Goal: Task Accomplishment & Management: Use online tool/utility

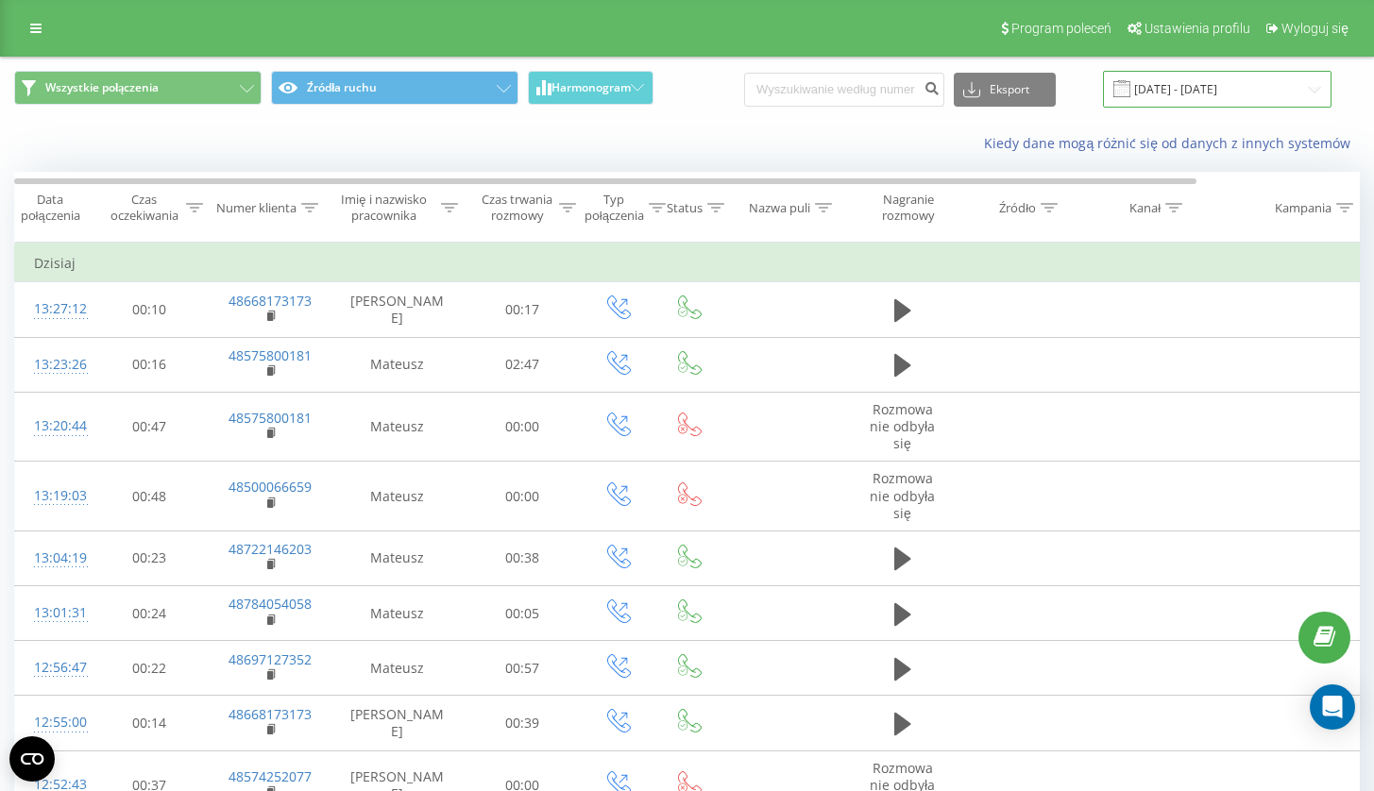
click at [1217, 94] on input "22.07.2025 - 22.08.2025" at bounding box center [1217, 89] width 229 height 37
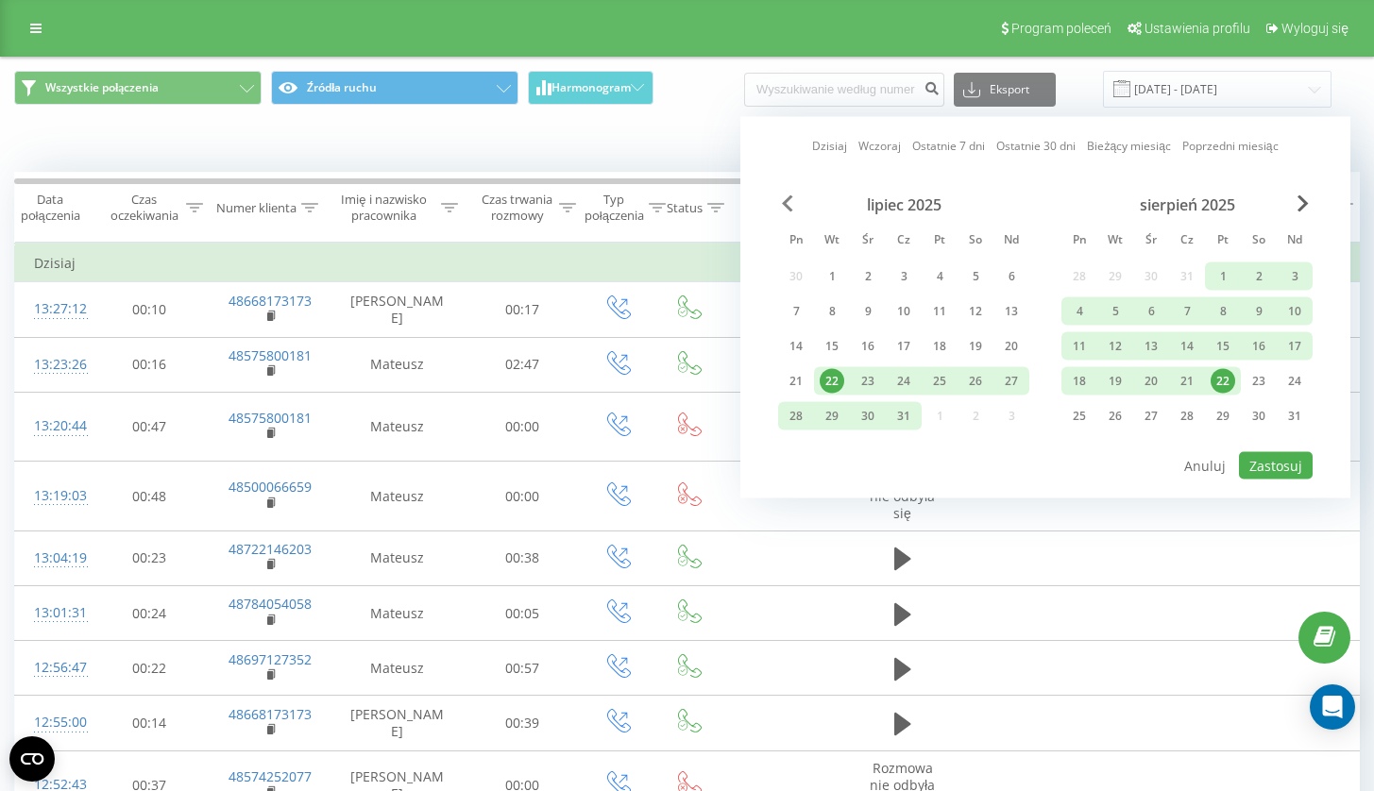
click at [789, 205] on span "Previous Month" at bounding box center [787, 203] width 11 height 17
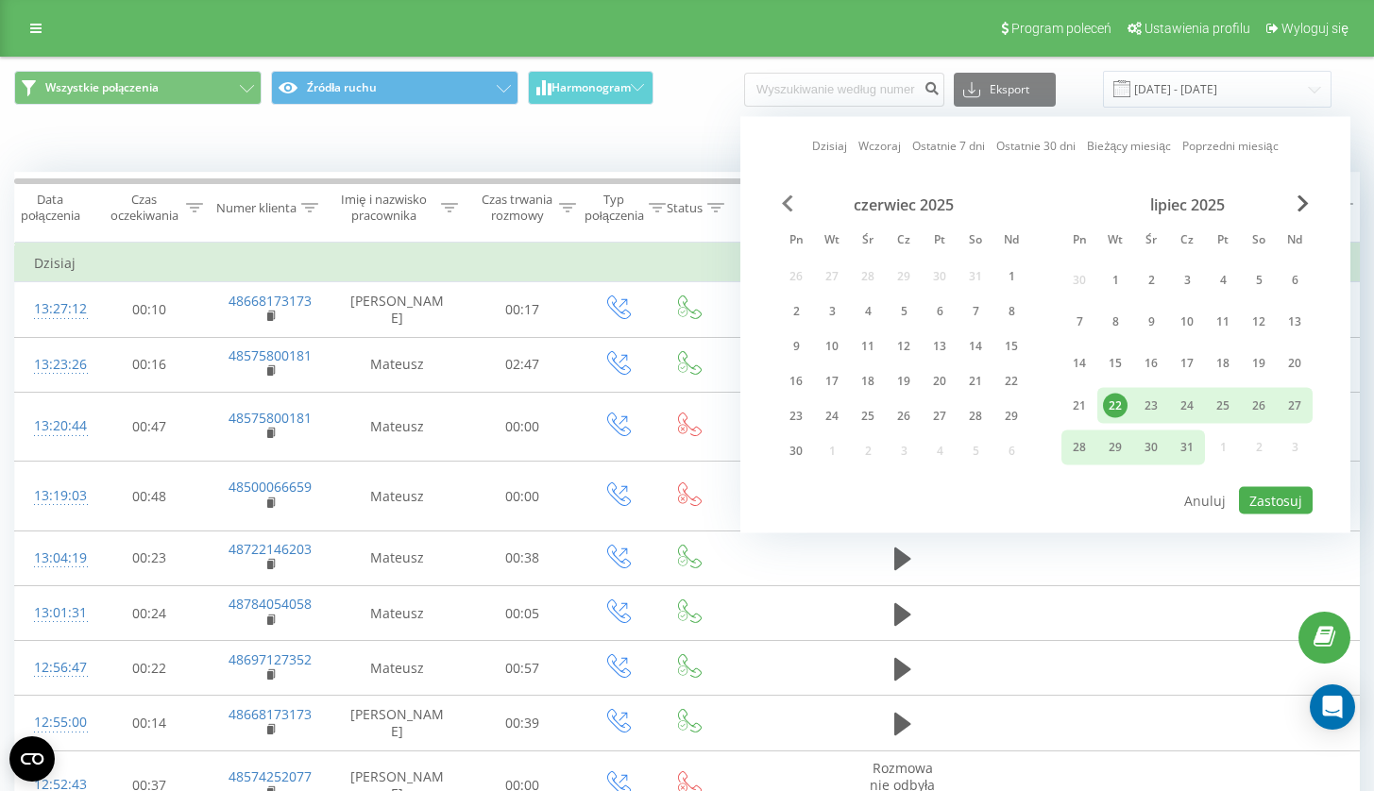
click at [789, 205] on span "Previous Month" at bounding box center [787, 203] width 11 height 17
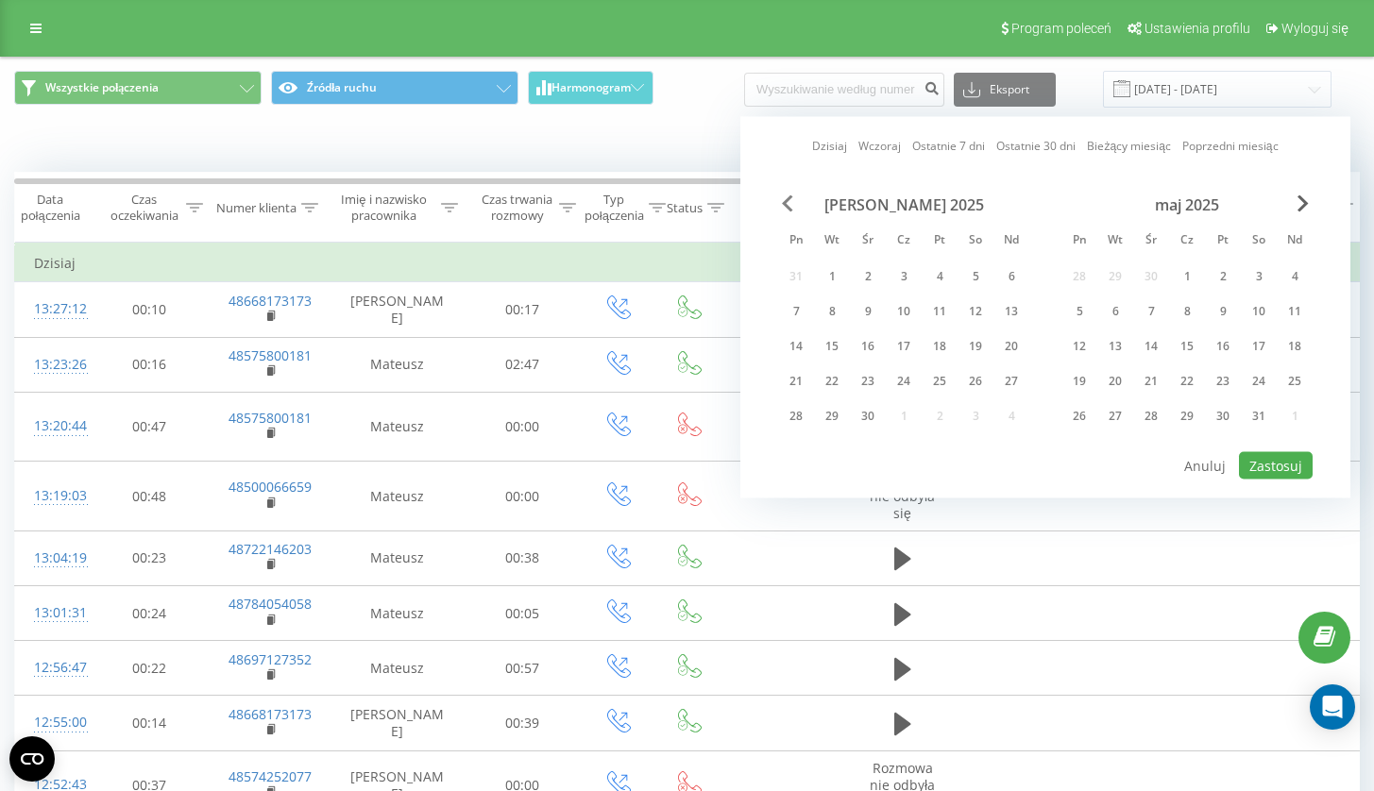
click at [789, 205] on span "Previous Month" at bounding box center [787, 203] width 11 height 17
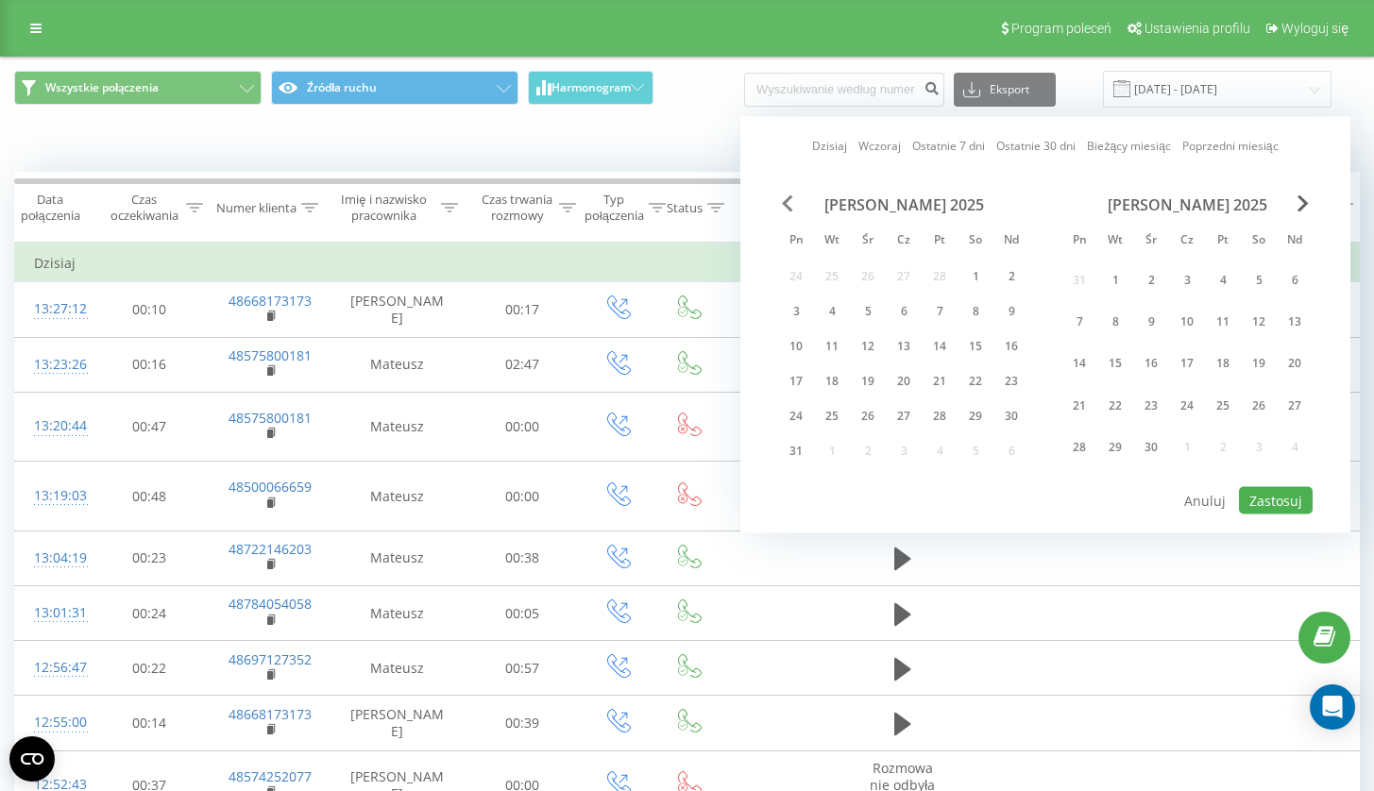
click at [789, 205] on span "Previous Month" at bounding box center [787, 203] width 11 height 17
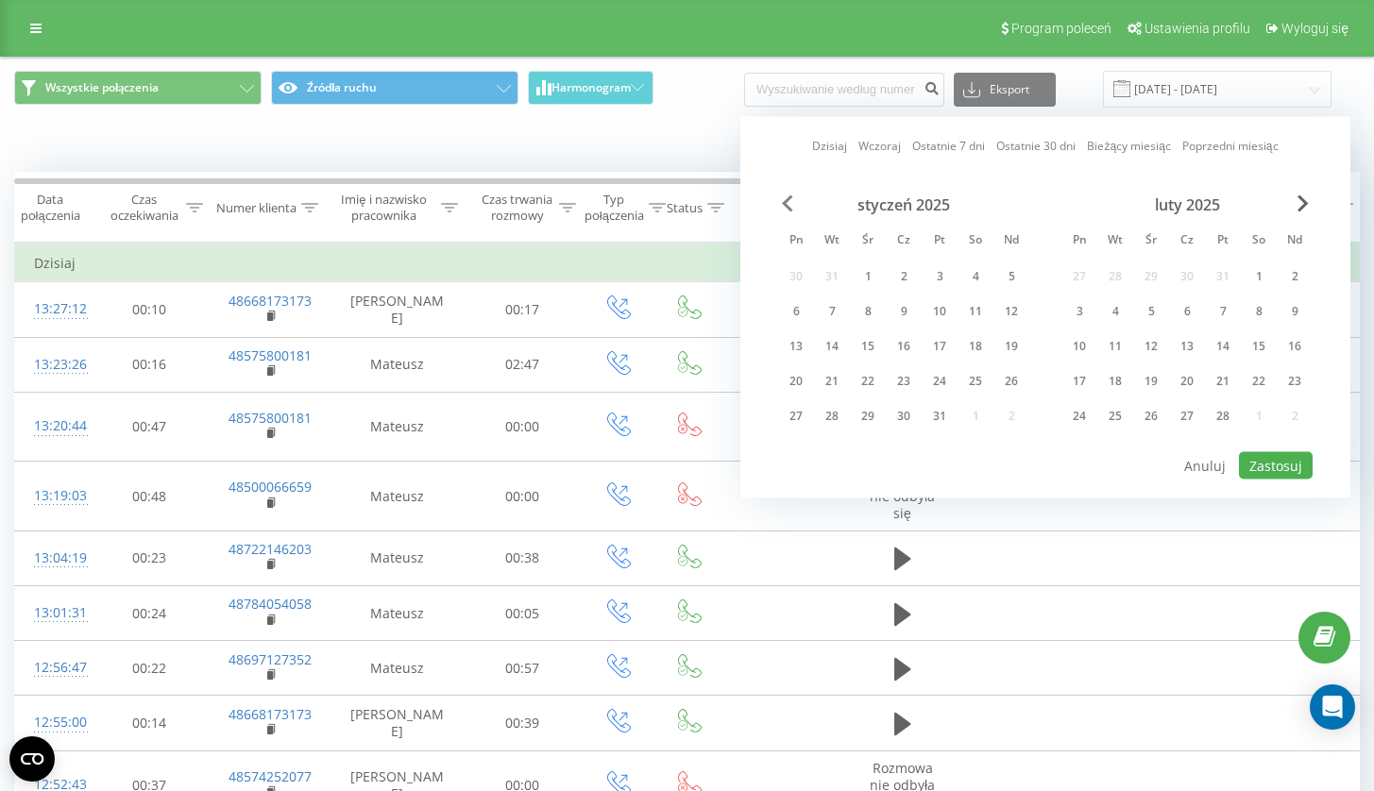
click at [789, 205] on span "Previous Month" at bounding box center [787, 203] width 11 height 17
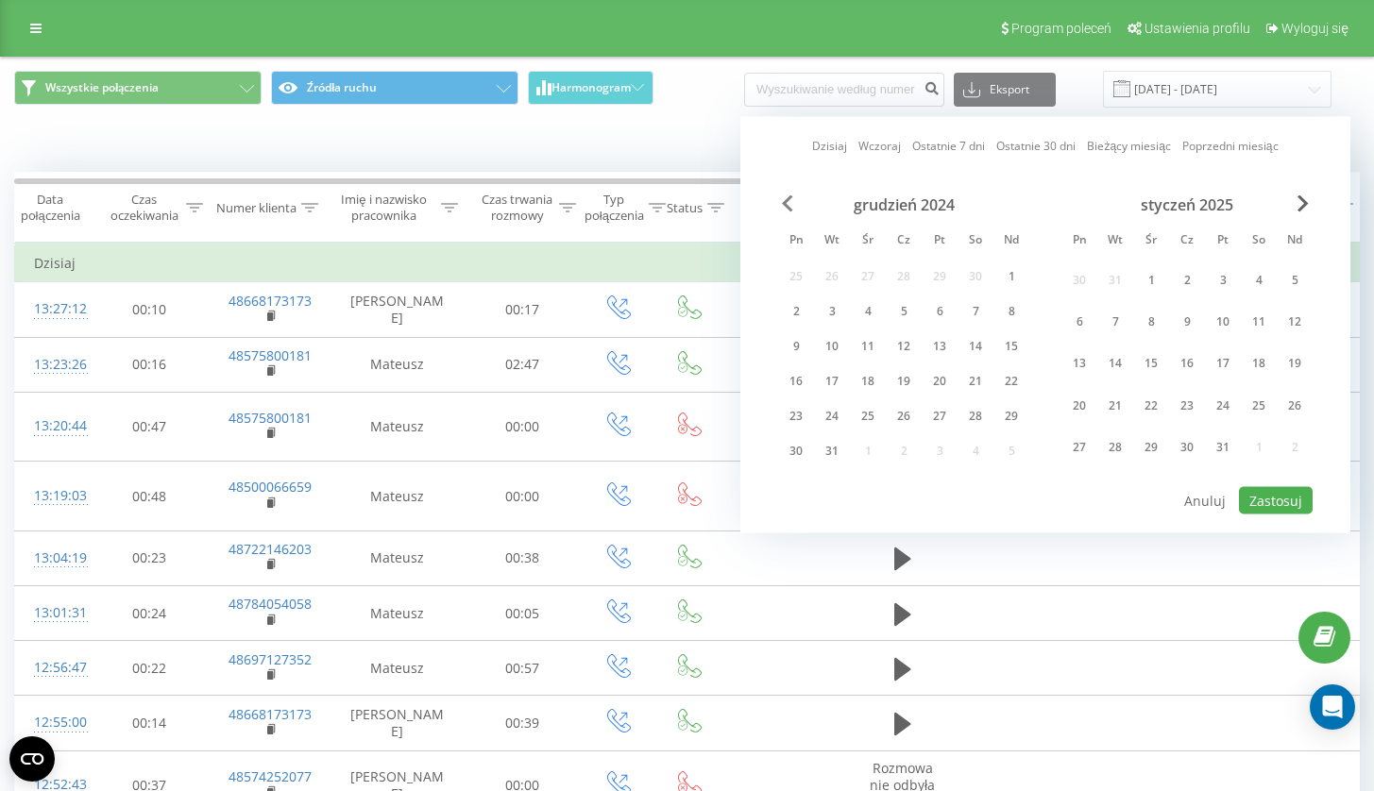
click at [789, 205] on span "Previous Month" at bounding box center [787, 203] width 11 height 17
click at [1295, 270] on div "1" at bounding box center [1294, 276] width 25 height 25
click at [1303, 198] on span "Next Month" at bounding box center [1302, 203] width 11 height 17
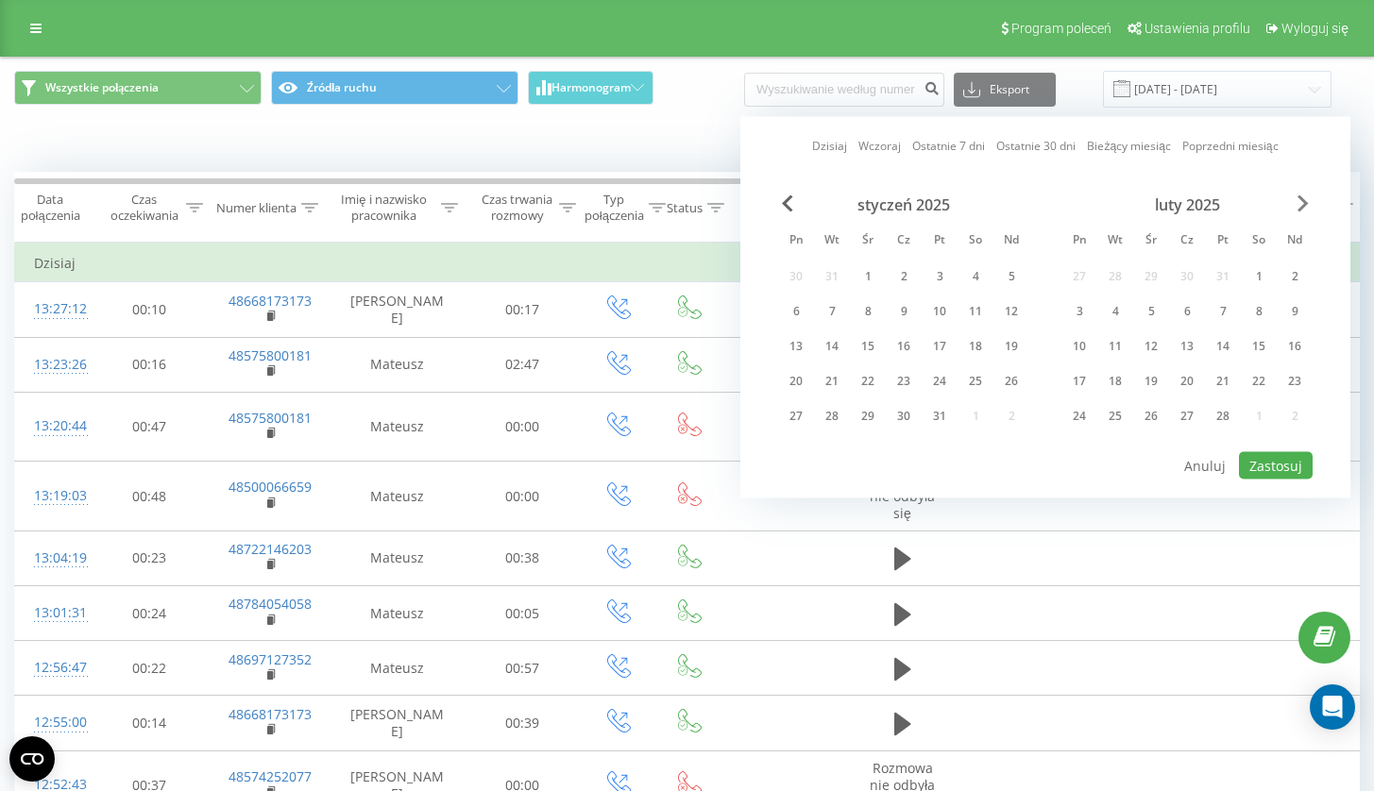
click at [1303, 198] on span "Next Month" at bounding box center [1302, 203] width 11 height 17
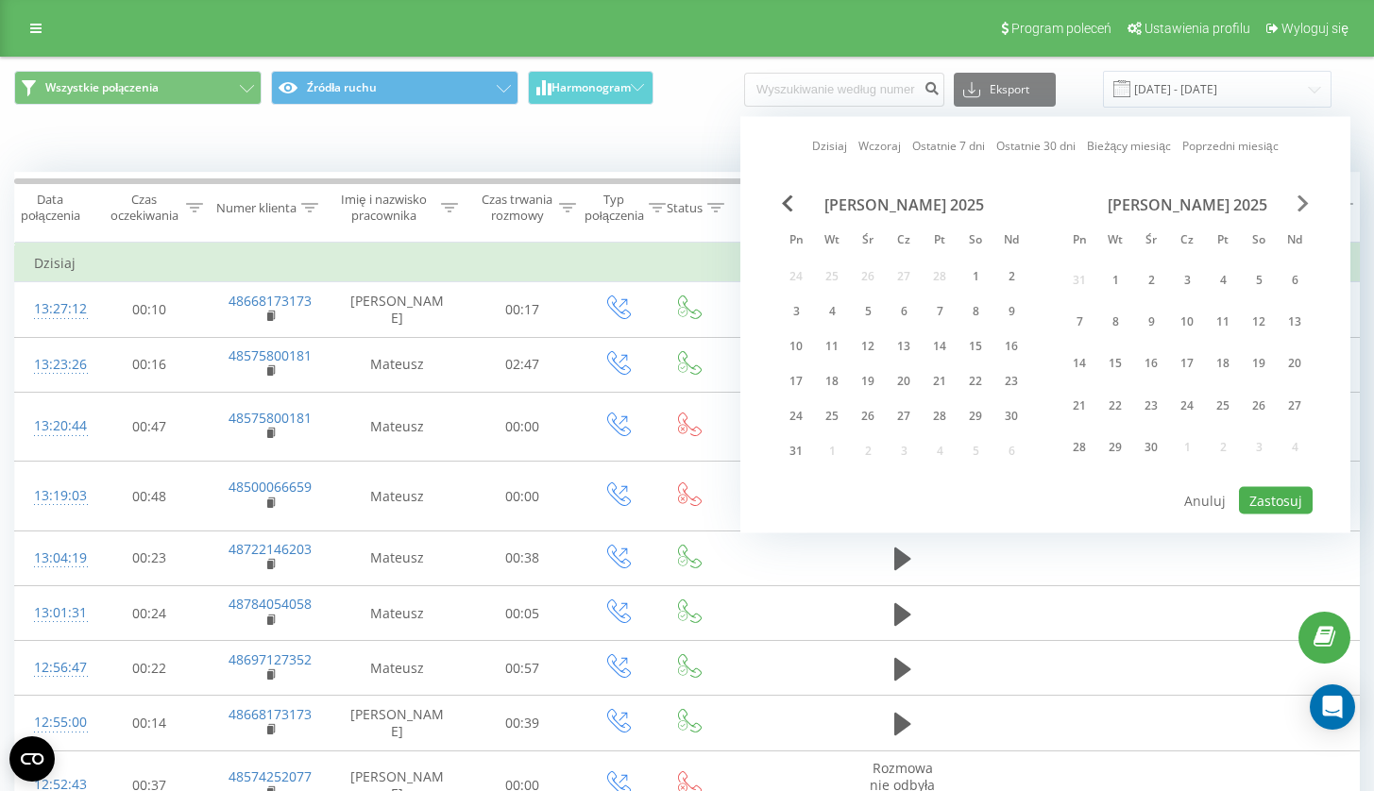
click at [1303, 198] on span "Next Month" at bounding box center [1302, 203] width 11 height 17
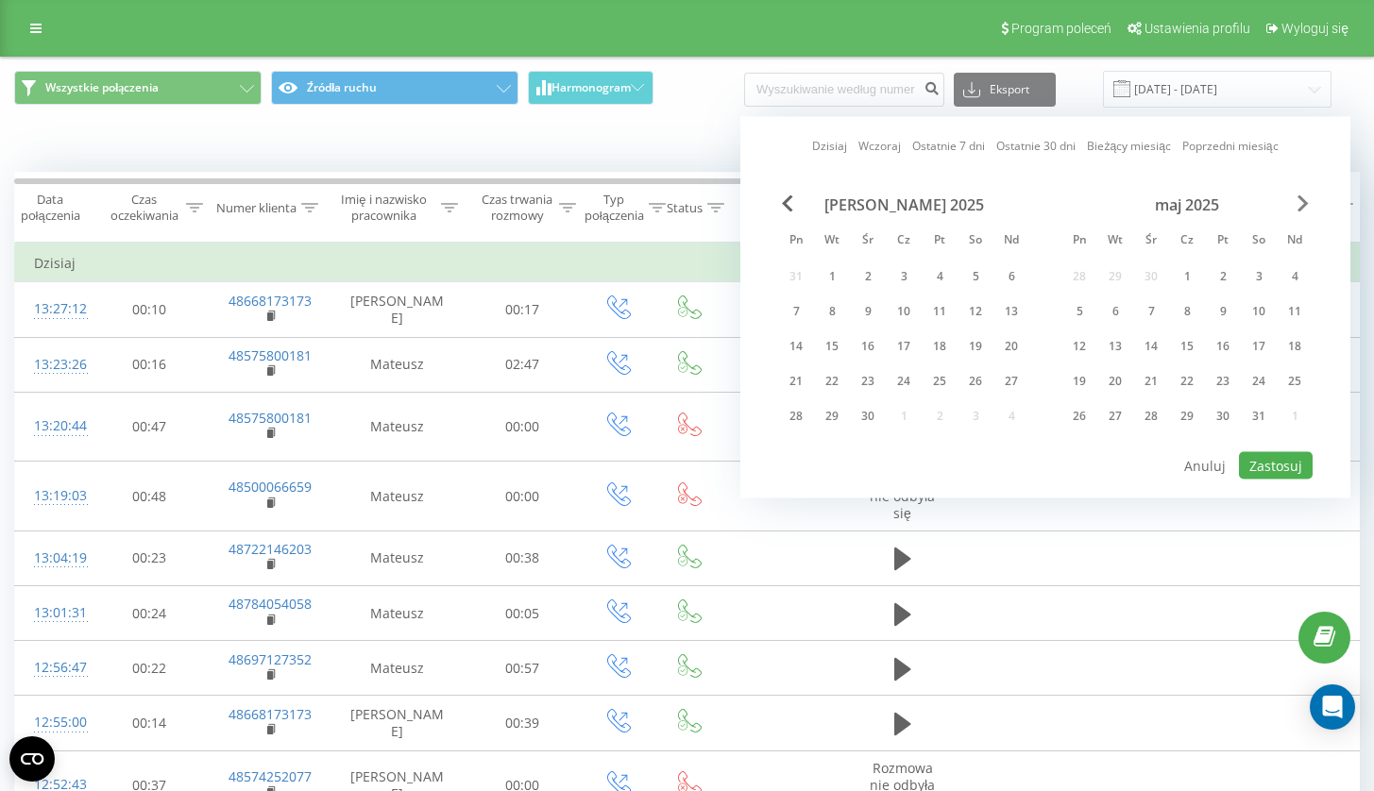
click at [1303, 198] on span "Next Month" at bounding box center [1302, 203] width 11 height 17
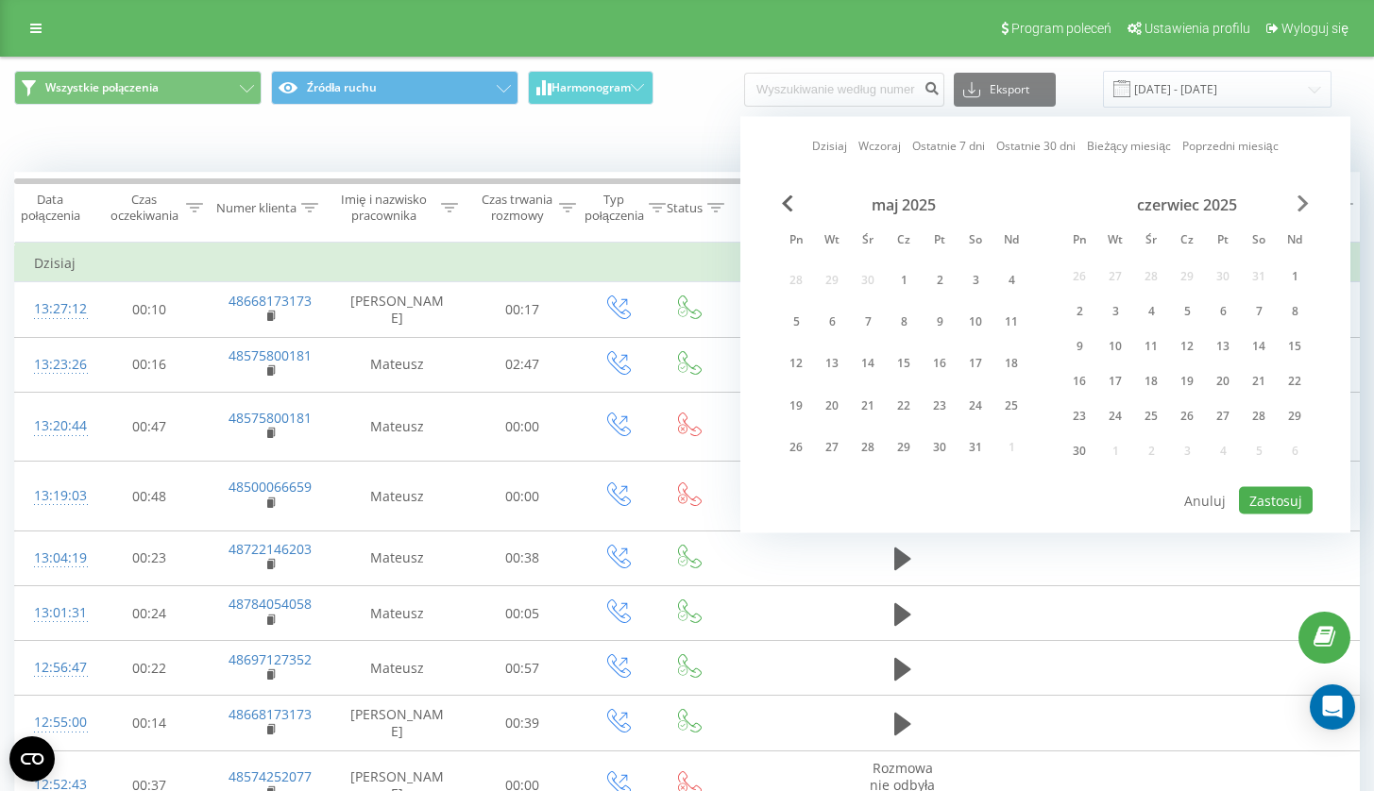
click at [1303, 198] on span "Next Month" at bounding box center [1302, 203] width 11 height 17
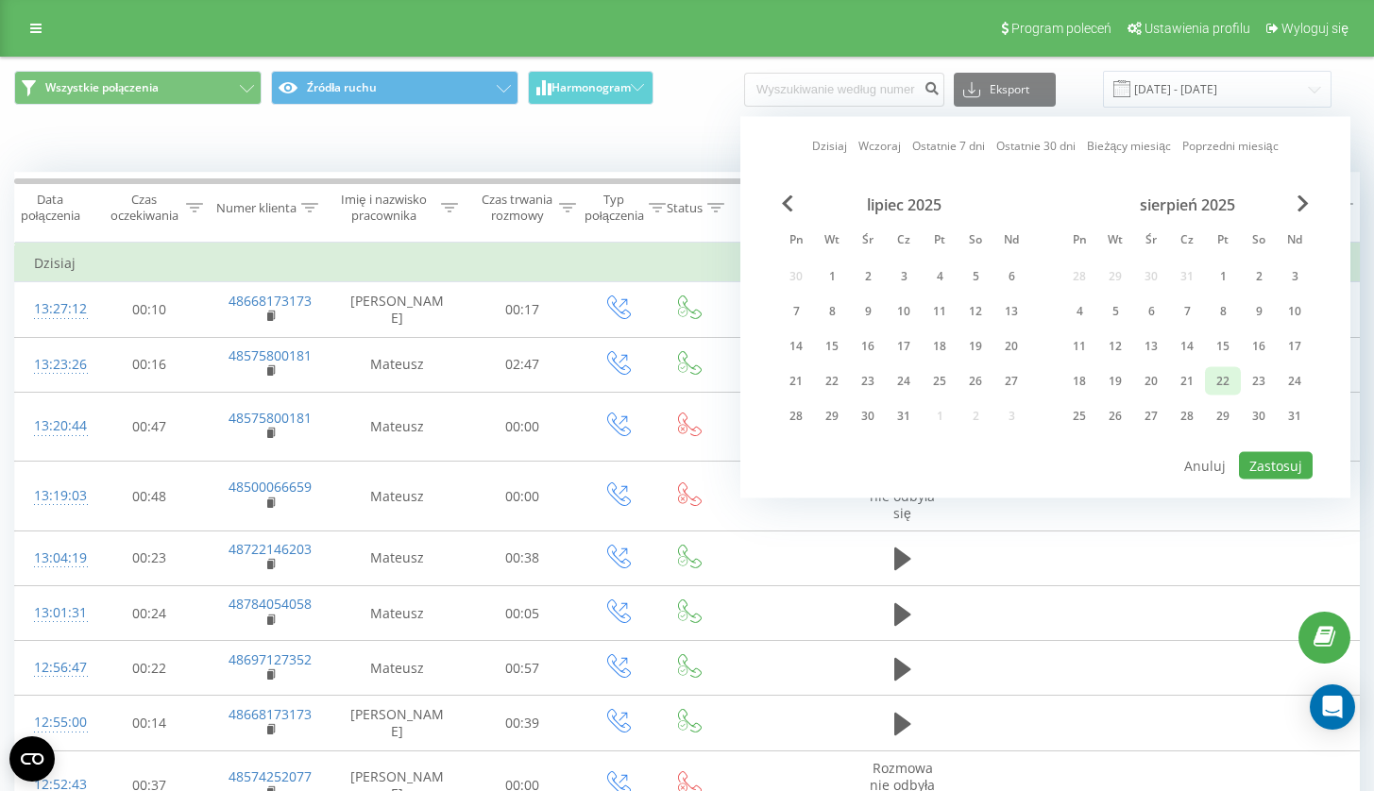
click at [1219, 377] on div "22" at bounding box center [1223, 381] width 25 height 25
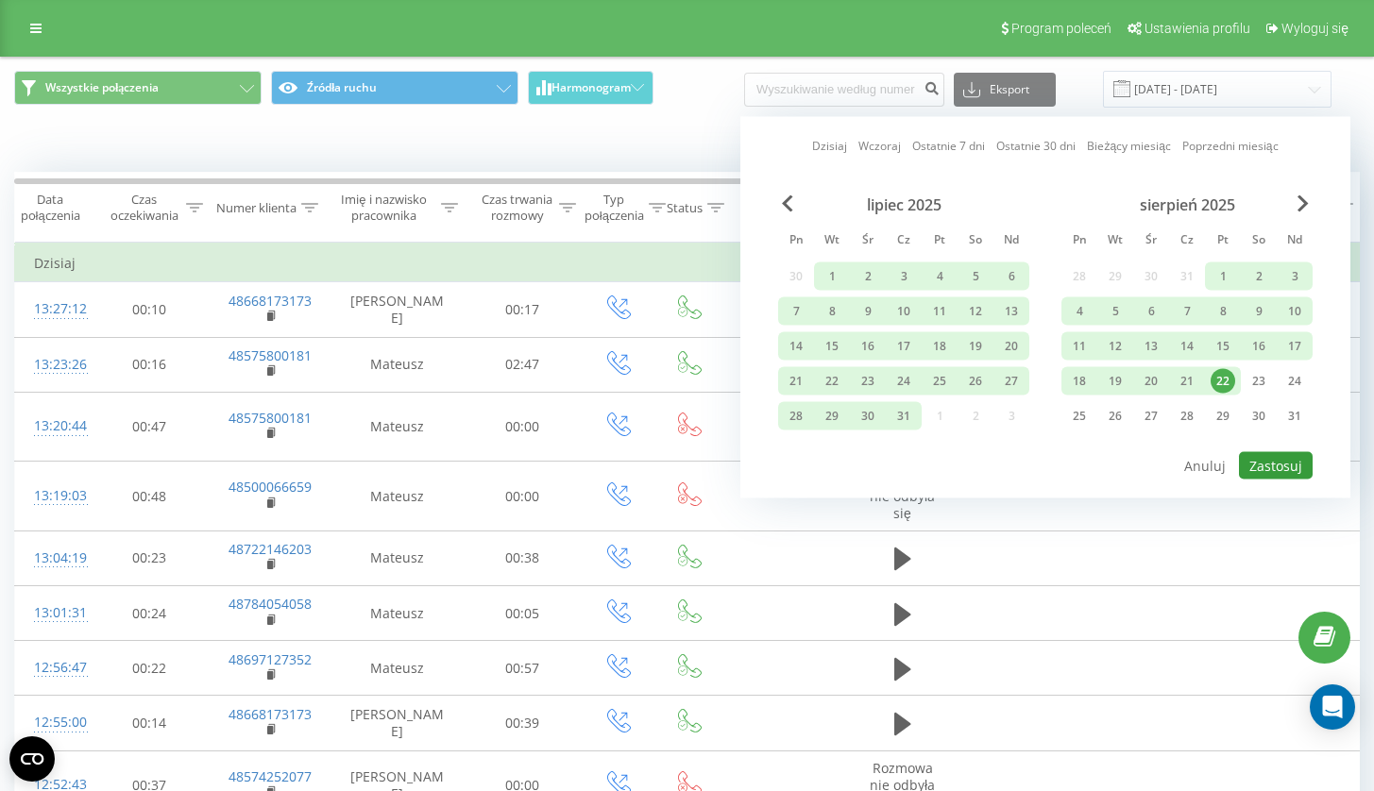
click at [1263, 466] on button "Zastosuj" at bounding box center [1276, 465] width 74 height 27
type input "[DATE] - [DATE]"
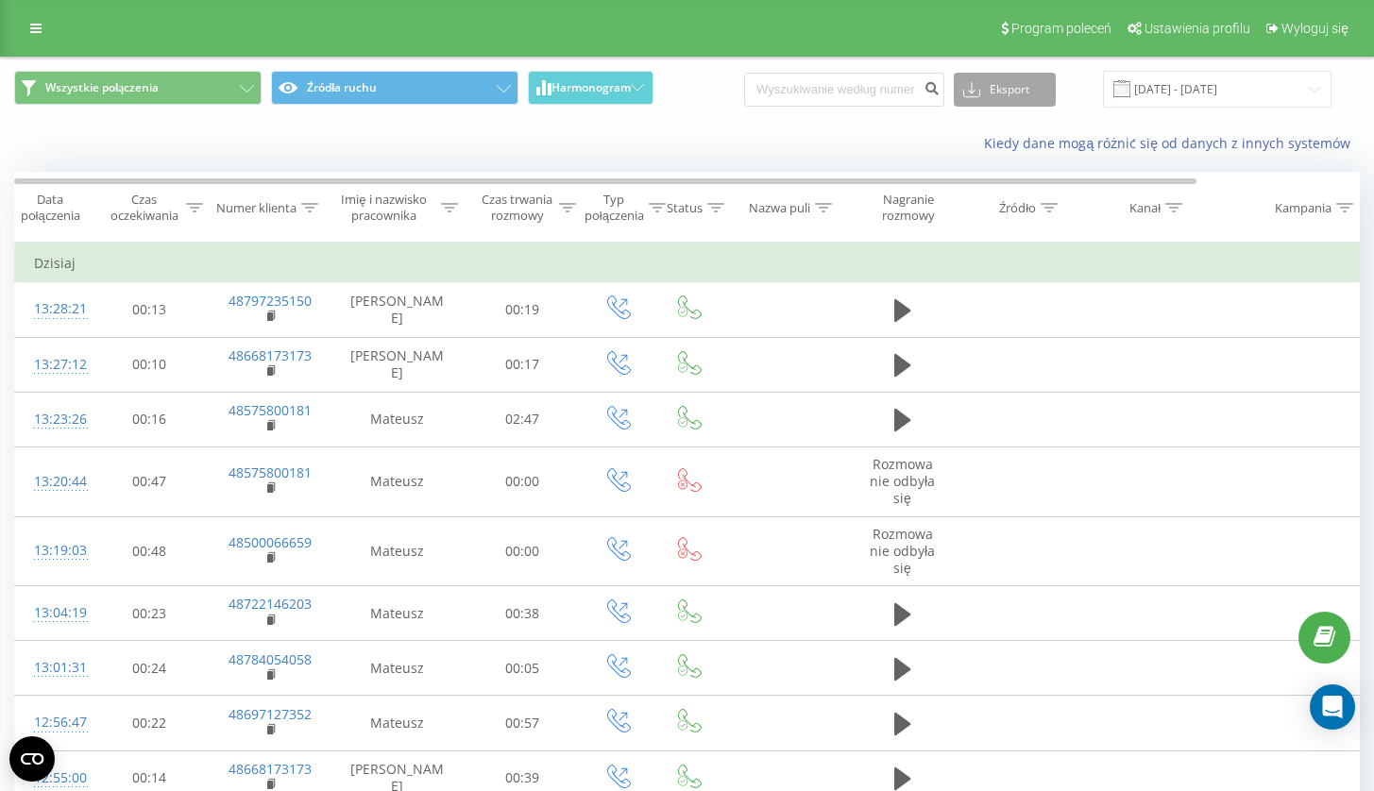
click at [1016, 99] on button "Eksport" at bounding box center [1005, 90] width 102 height 34
click at [1032, 124] on div ".csv" at bounding box center [1005, 125] width 100 height 34
click at [1036, 98] on button "Eksport" at bounding box center [1005, 90] width 102 height 34
click at [1023, 155] on div ".xls" at bounding box center [1005, 159] width 100 height 34
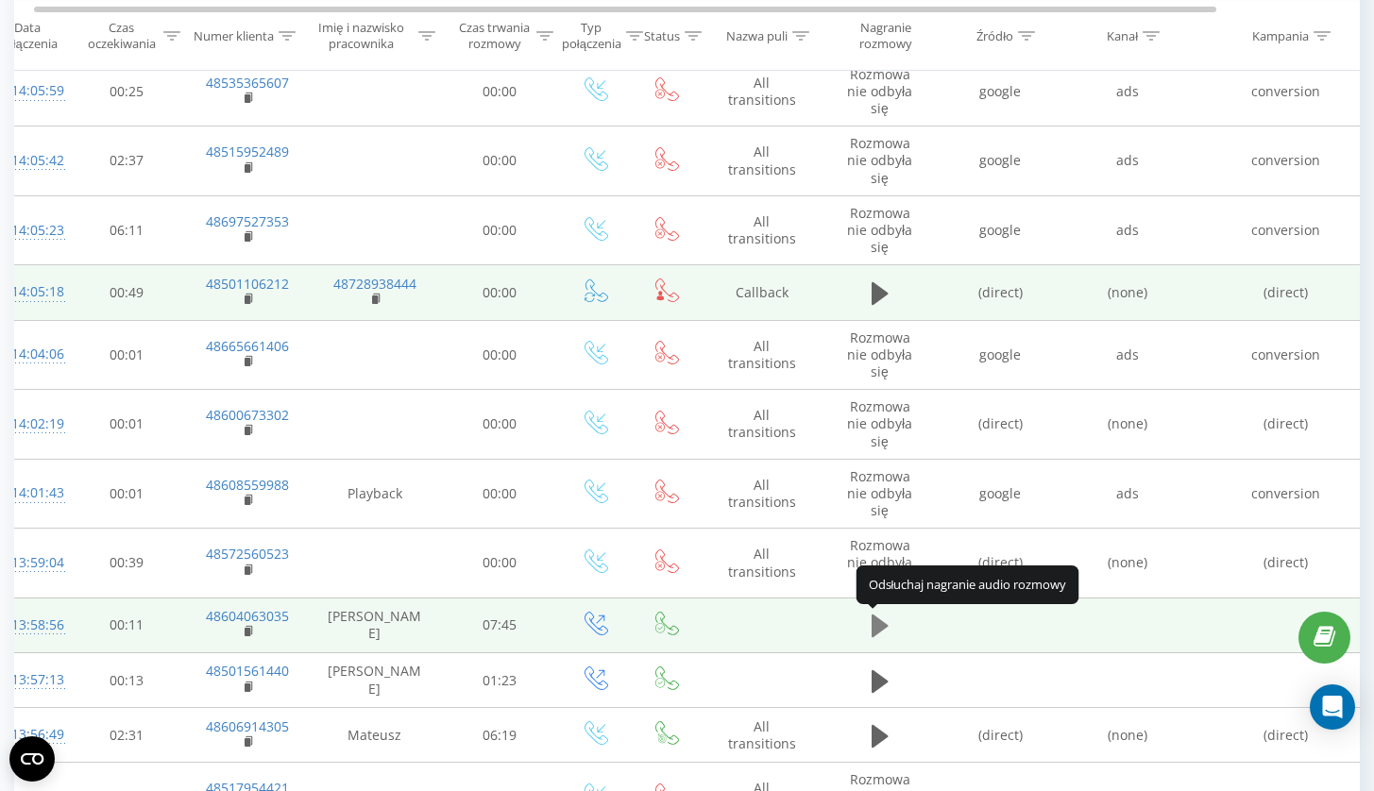
click at [888, 633] on icon at bounding box center [880, 626] width 17 height 26
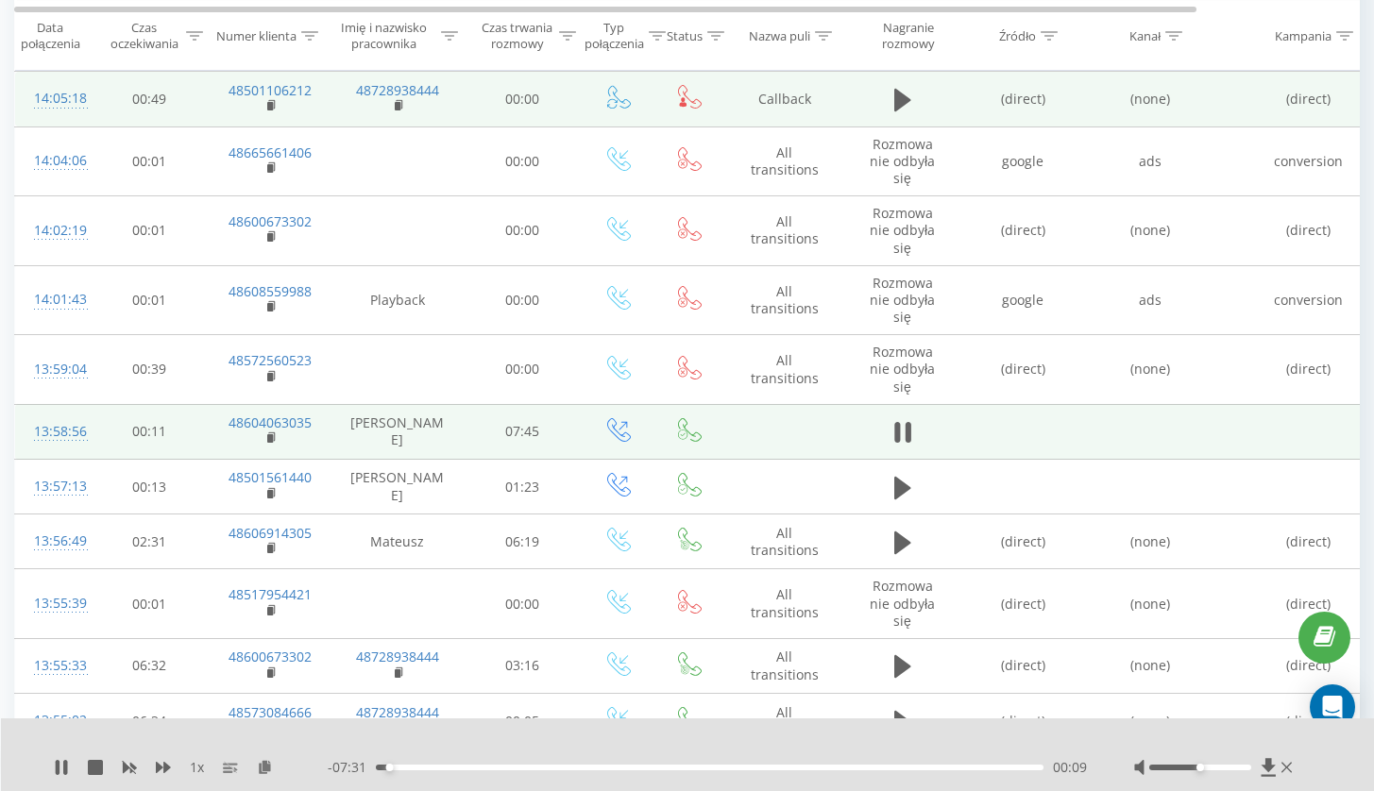
scroll to position [635, 0]
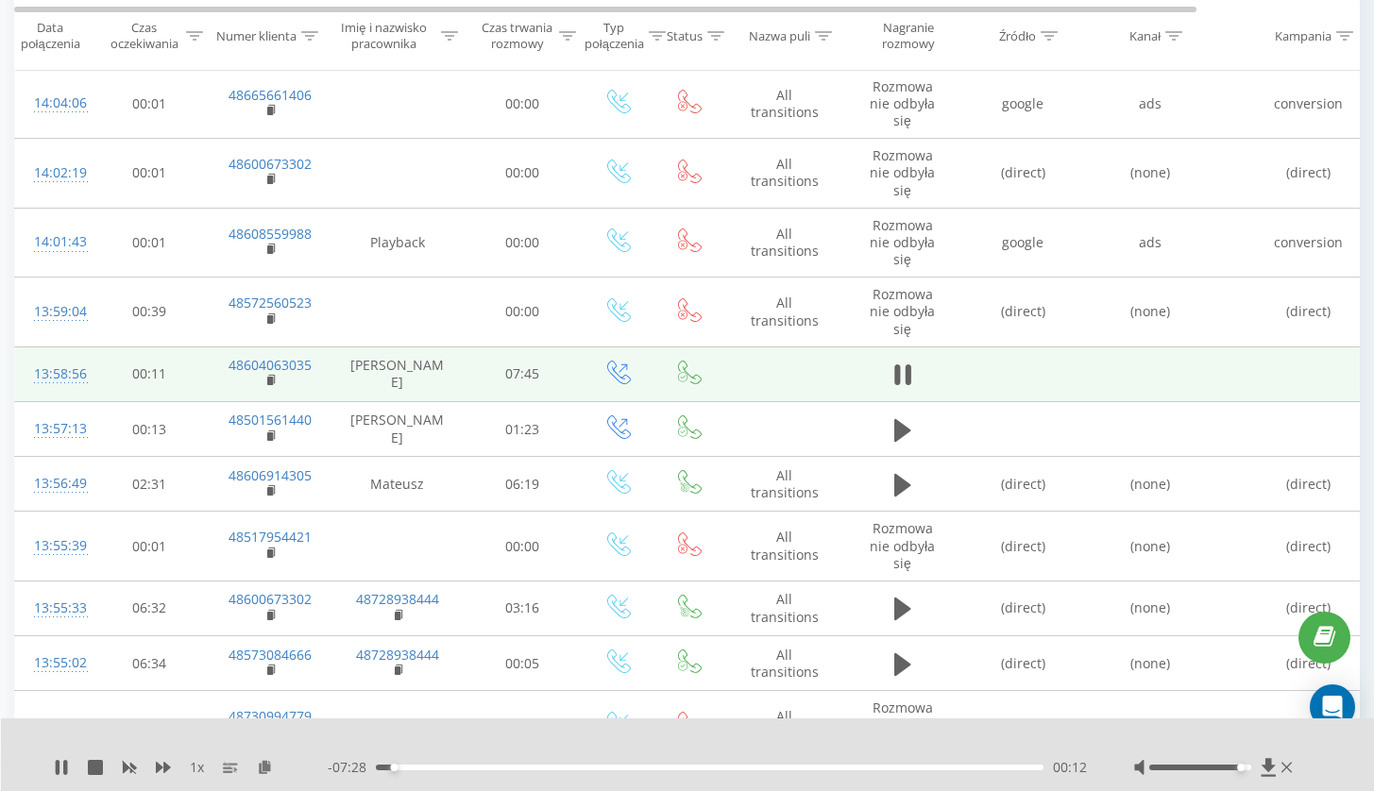
click at [1245, 767] on div at bounding box center [1200, 768] width 102 height 6
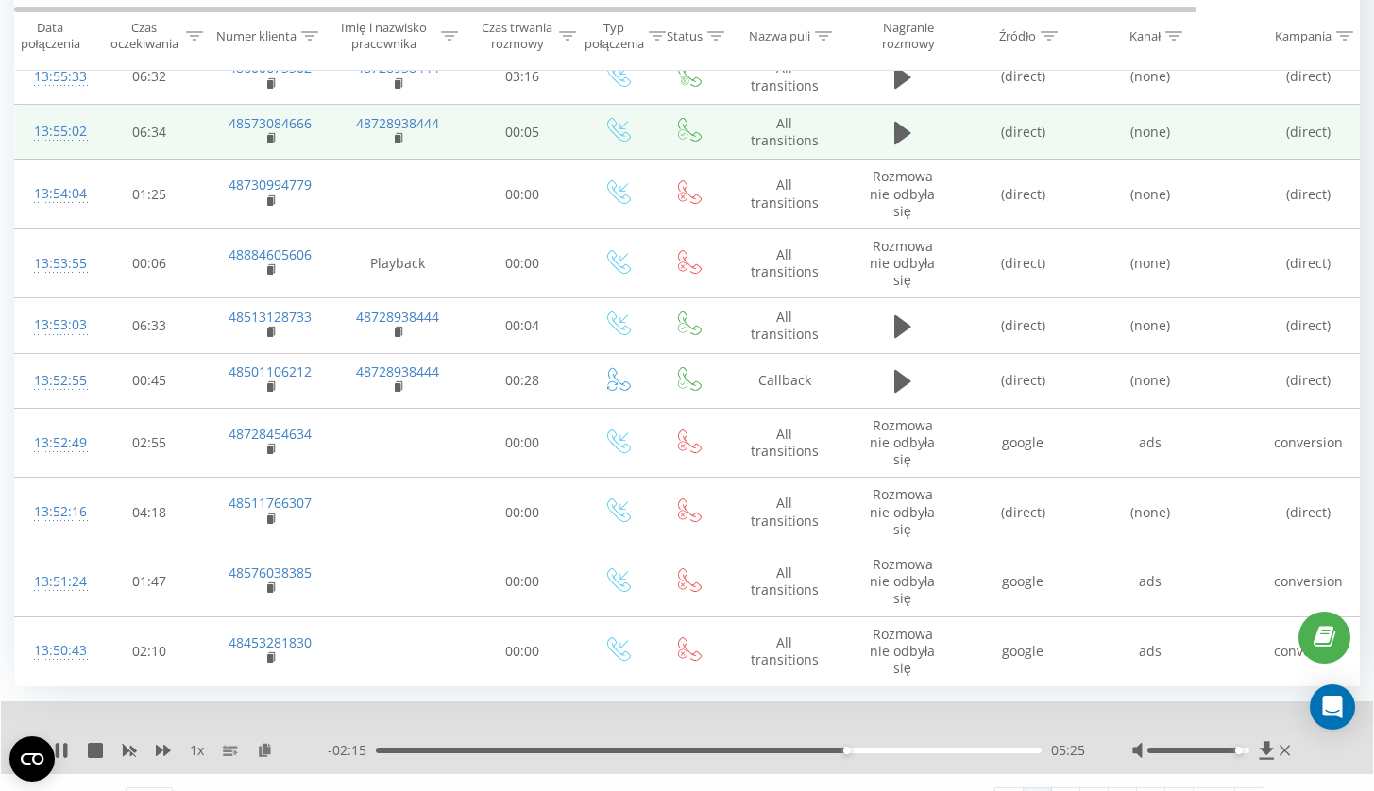
scroll to position [1241, 0]
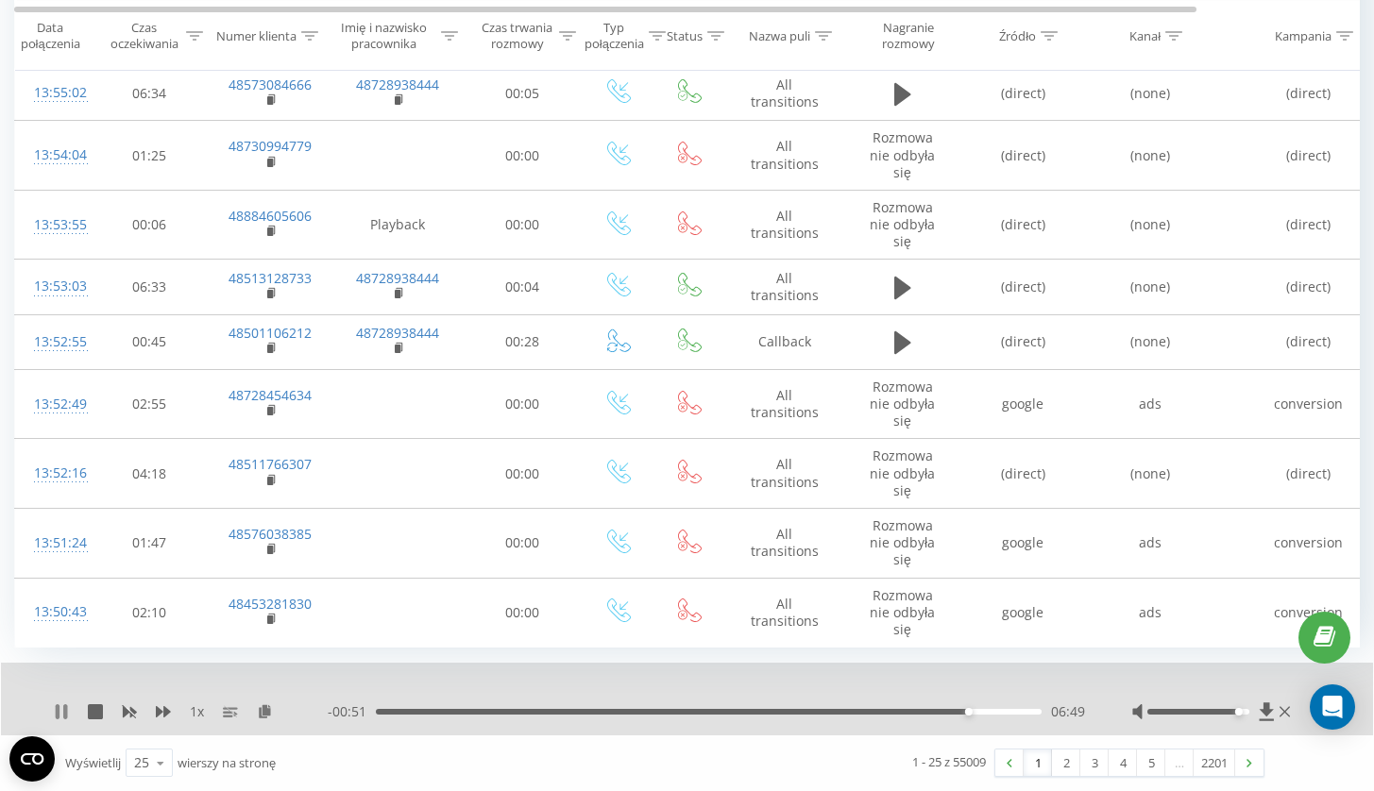
click at [62, 704] on icon at bounding box center [61, 711] width 15 height 15
